Goal: Task Accomplishment & Management: Manage account settings

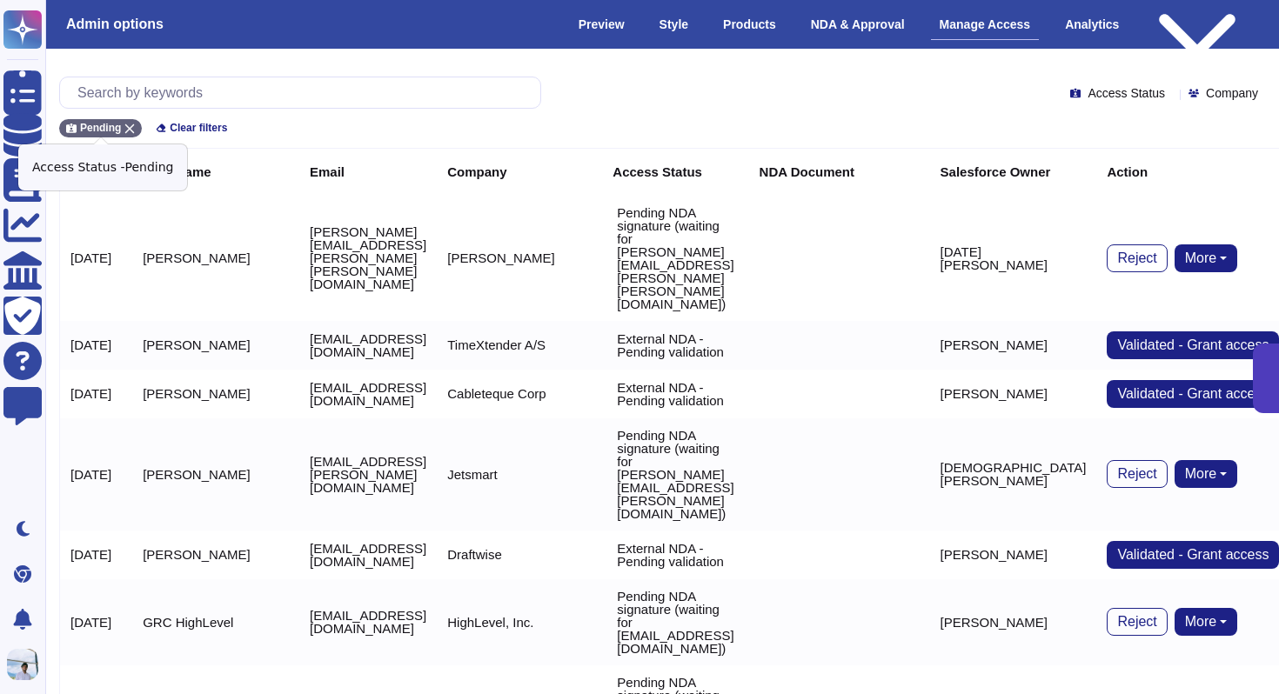
click at [126, 125] on icon at bounding box center [129, 129] width 10 height 10
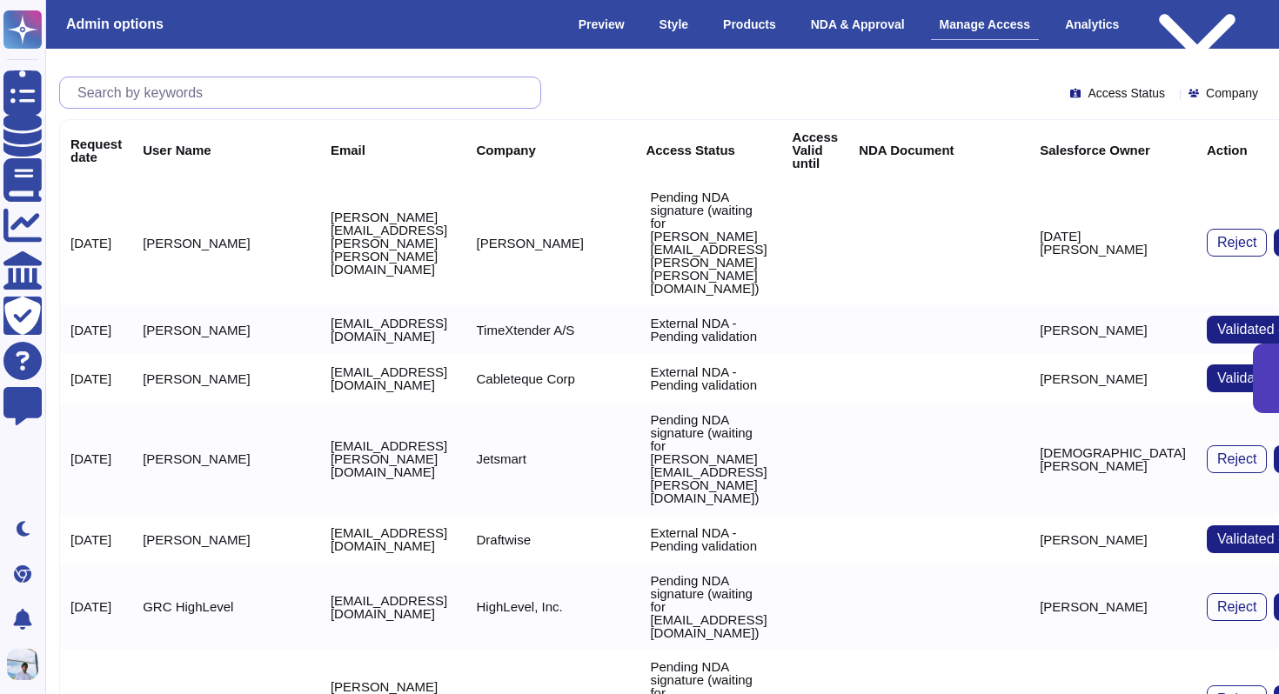
click at [149, 94] on input "text" at bounding box center [304, 92] width 471 height 30
paste input "[EMAIL_ADDRESS][DOMAIN_NAME]"
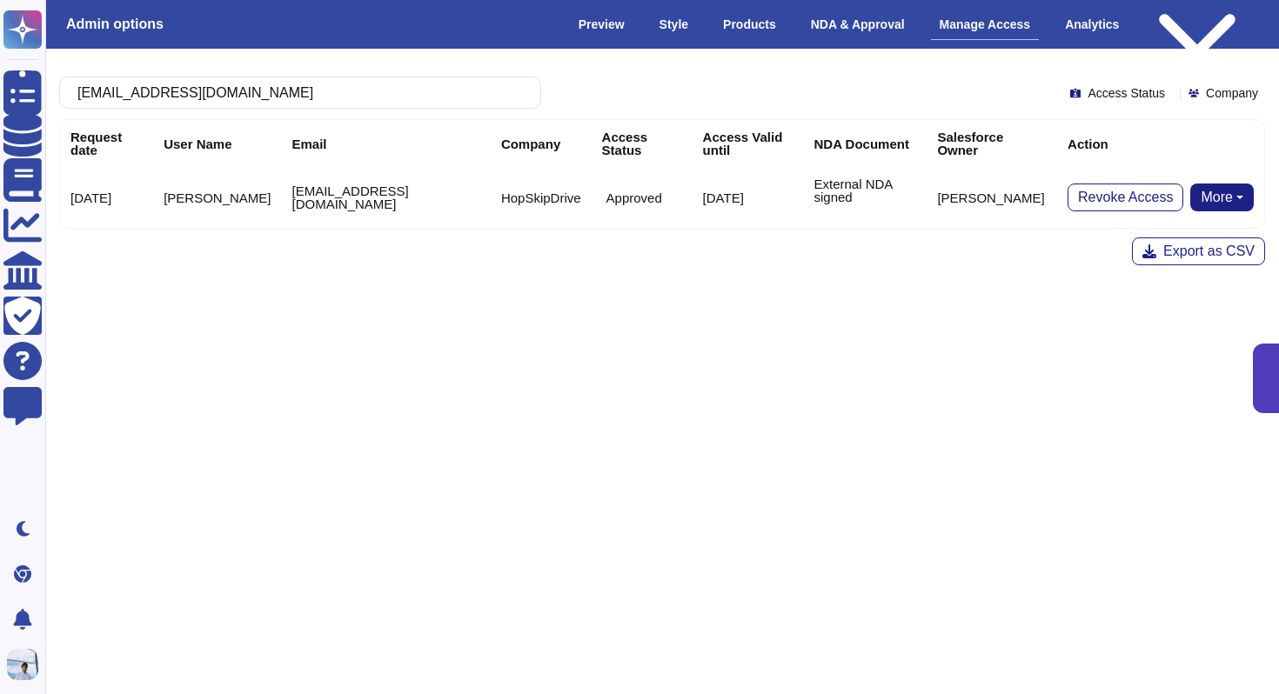
click at [1201, 197] on button "More" at bounding box center [1221, 198] width 63 height 28
type input "[EMAIL_ADDRESS][DOMAIN_NAME]"
click at [1114, 190] on span "Revoke Access" at bounding box center [1125, 197] width 95 height 14
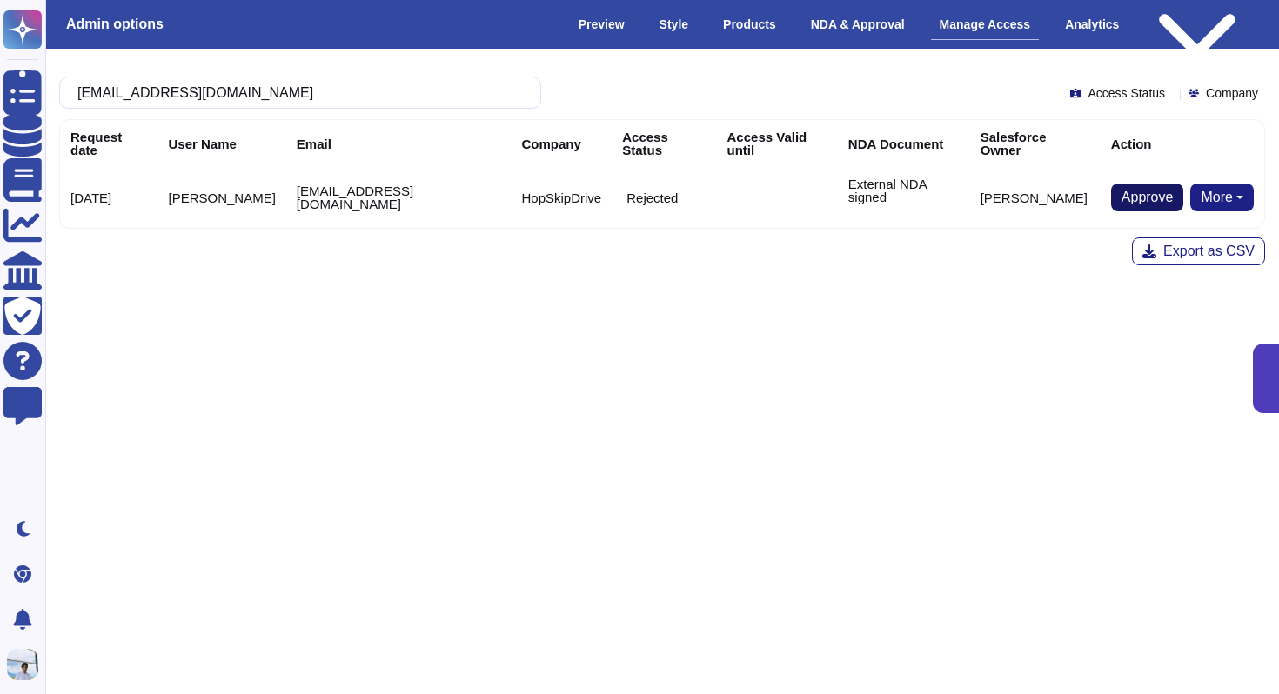
click at [1149, 190] on span "Approve" at bounding box center [1147, 197] width 52 height 14
